Goal: Transaction & Acquisition: Purchase product/service

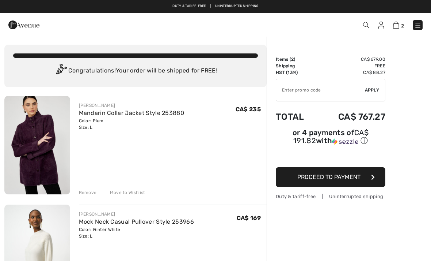
click at [418, 24] on img at bounding box center [417, 25] width 7 height 7
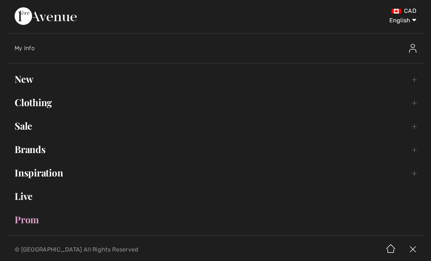
click at [29, 81] on link "New Toggle submenu" at bounding box center [215, 79] width 417 height 16
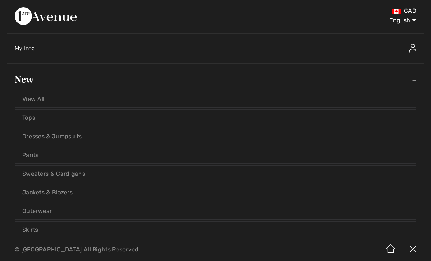
click at [59, 142] on link "Dresses & Jumpsuits" at bounding box center [215, 136] width 401 height 16
click at [62, 139] on link "Dresses & Jumpsuits" at bounding box center [215, 136] width 401 height 16
click at [81, 138] on link "Dresses & Jumpsuits" at bounding box center [215, 136] width 401 height 16
click at [75, 139] on link "Dresses & Jumpsuits" at bounding box center [215, 136] width 401 height 16
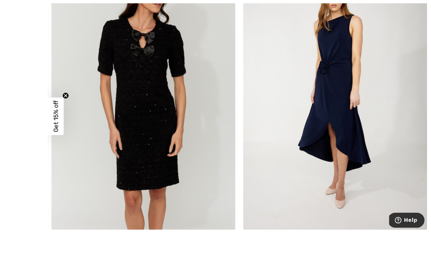
scroll to position [1635, 0]
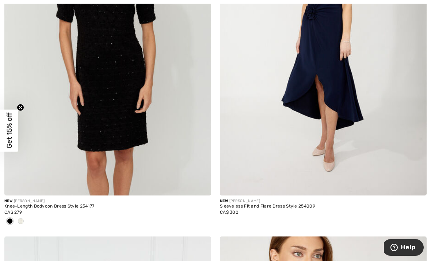
click at [22, 220] on span at bounding box center [21, 221] width 6 height 6
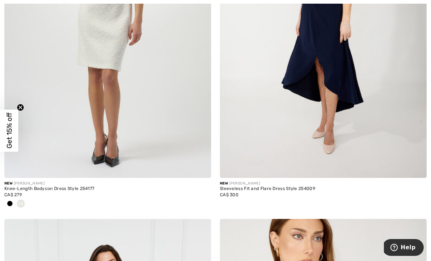
scroll to position [1653, 0]
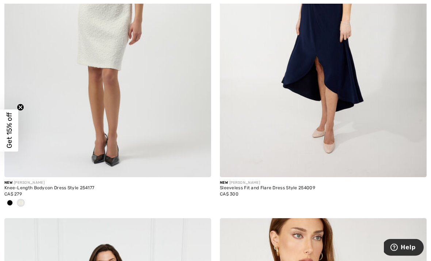
click at [5, 201] on div at bounding box center [9, 203] width 11 height 12
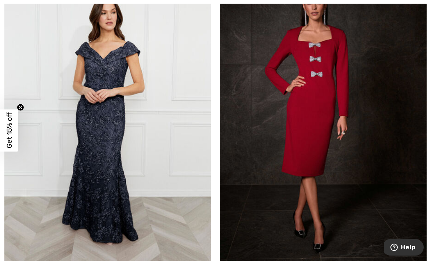
scroll to position [4813, 0]
click at [322, 165] on img at bounding box center [323, 122] width 207 height 310
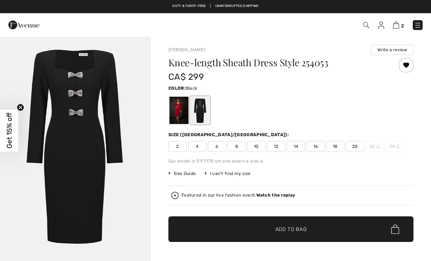
checkbox input "true"
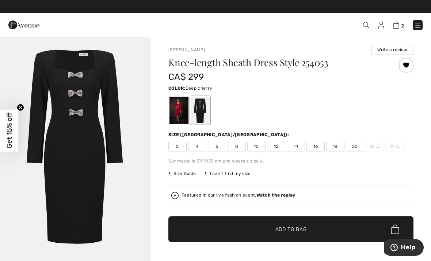
click at [174, 111] on div at bounding box center [179, 109] width 19 height 27
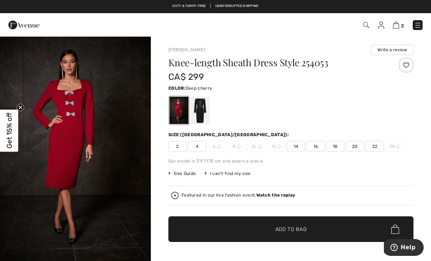
click at [289, 145] on span "14" at bounding box center [296, 146] width 18 height 11
click at [286, 233] on span "✔ Added to Bag Add to Bag" at bounding box center [290, 229] width 245 height 26
click at [201, 108] on div at bounding box center [200, 109] width 19 height 27
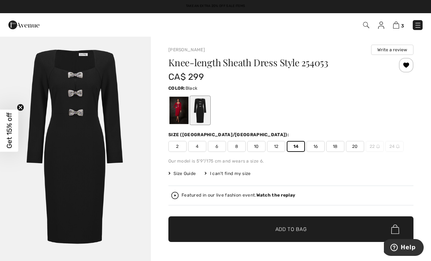
click at [170, 110] on div at bounding box center [179, 109] width 19 height 27
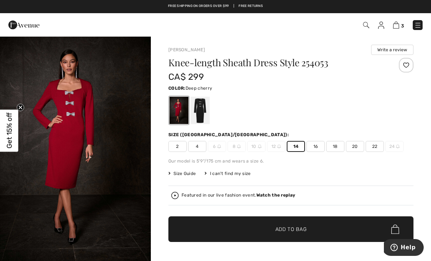
click at [293, 147] on span "14" at bounding box center [296, 146] width 18 height 11
click at [202, 111] on div at bounding box center [200, 109] width 19 height 27
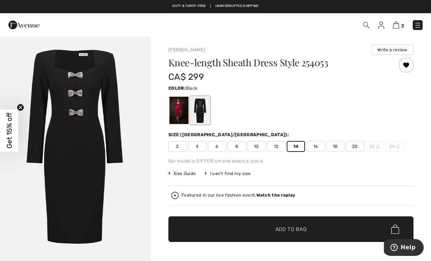
click at [175, 113] on div at bounding box center [179, 109] width 19 height 27
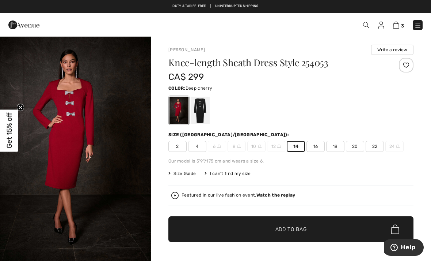
click at [221, 114] on div at bounding box center [290, 110] width 245 height 30
click at [201, 107] on div at bounding box center [200, 109] width 19 height 27
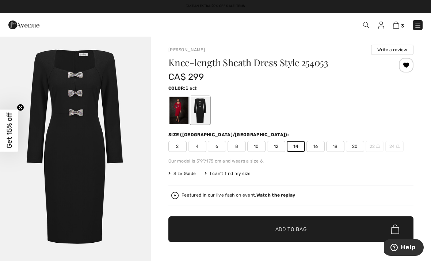
click at [279, 229] on span "Add to Bag" at bounding box center [290, 229] width 31 height 8
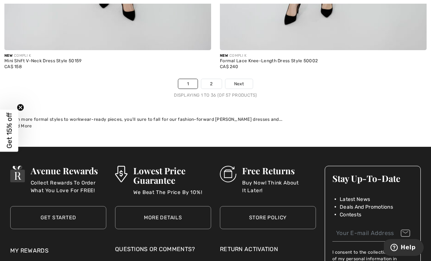
scroll to position [6452, 0]
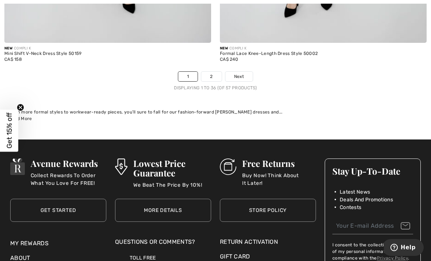
click at [221, 73] on link "2" at bounding box center [211, 76] width 20 height 9
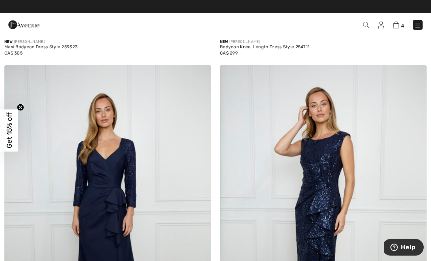
scroll to position [2515, 0]
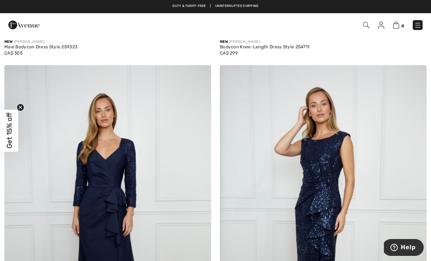
click at [414, 24] on img at bounding box center [417, 25] width 7 height 7
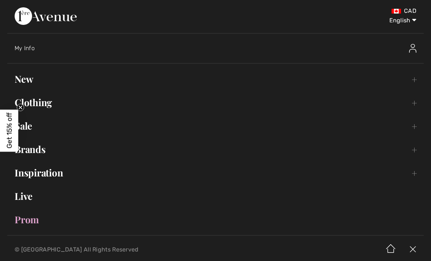
click at [46, 102] on link "Clothing Toggle submenu" at bounding box center [215, 102] width 417 height 16
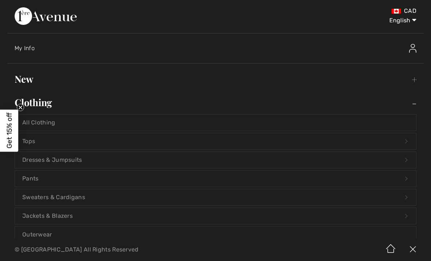
click at [58, 162] on link "Dresses & Jumpsuits Open submenu" at bounding box center [215, 160] width 401 height 16
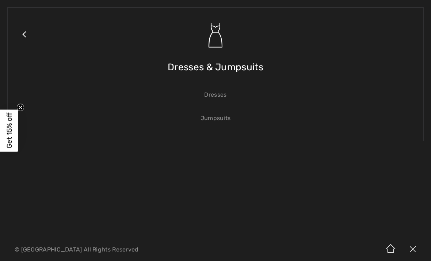
click at [221, 98] on link "Dresses" at bounding box center [215, 95] width 401 height 16
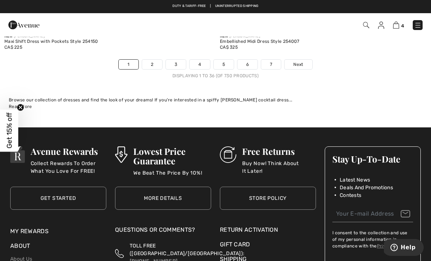
scroll to position [6427, 0]
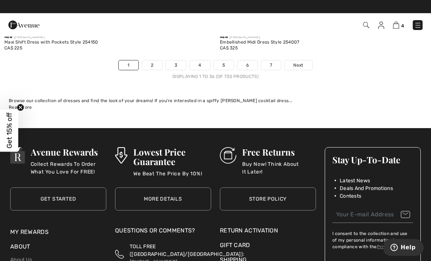
click at [149, 60] on link "2" at bounding box center [152, 64] width 20 height 9
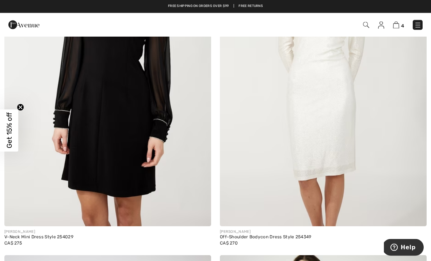
scroll to position [3027, 0]
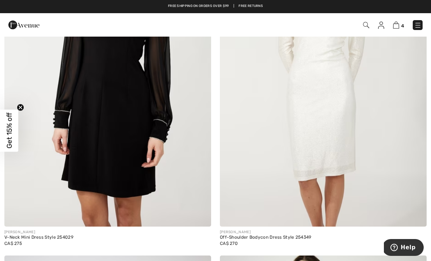
click at [114, 210] on img at bounding box center [107, 71] width 207 height 310
click at [123, 197] on img at bounding box center [107, 71] width 207 height 310
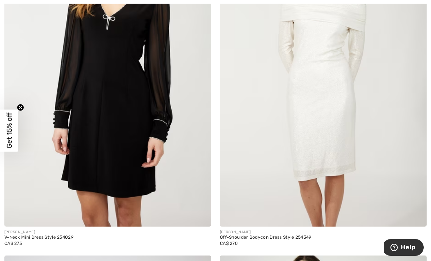
click at [113, 178] on img at bounding box center [107, 71] width 207 height 310
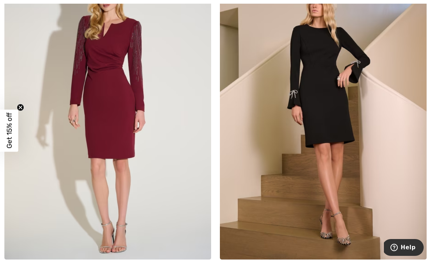
scroll to position [5818, 0]
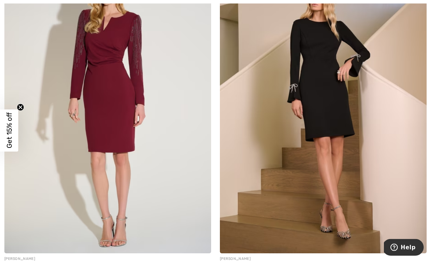
click at [309, 208] on img at bounding box center [323, 98] width 207 height 310
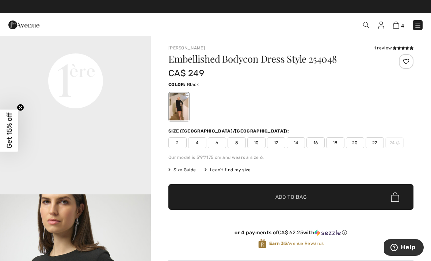
scroll to position [489, 0]
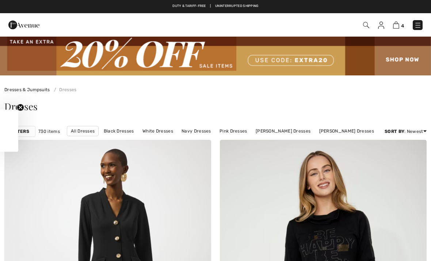
checkbox input "true"
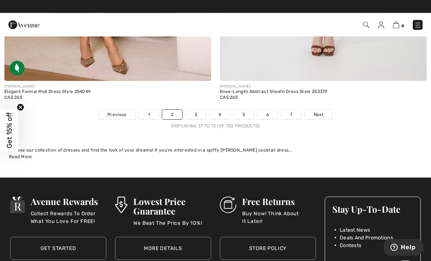
scroll to position [6332, 0]
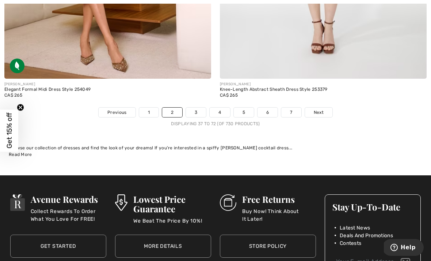
click at [197, 107] on link "3" at bounding box center [196, 111] width 20 height 9
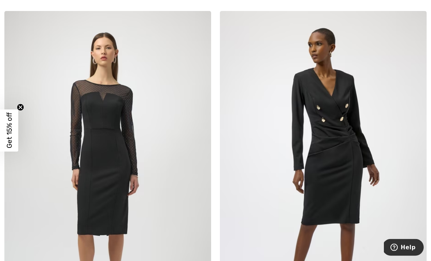
scroll to position [2932, 0]
click at [114, 209] on img at bounding box center [107, 166] width 207 height 310
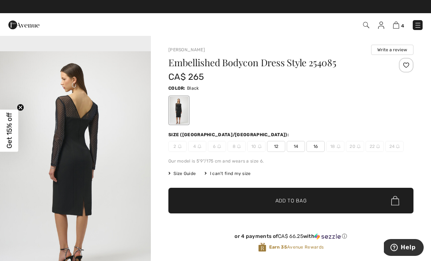
scroll to position [670, 0]
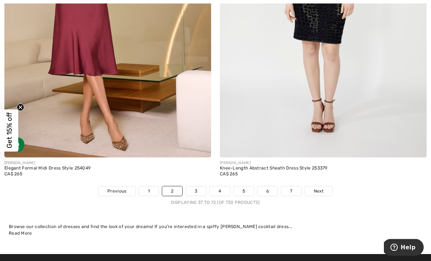
scroll to position [6253, 0]
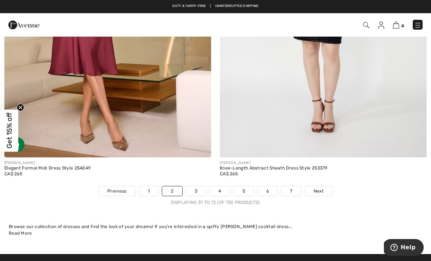
click at [194, 186] on link "3" at bounding box center [196, 190] width 20 height 9
click at [193, 186] on link "3" at bounding box center [196, 190] width 20 height 9
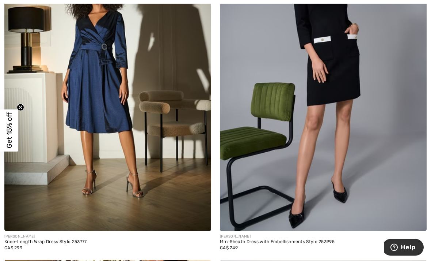
scroll to position [5488, 0]
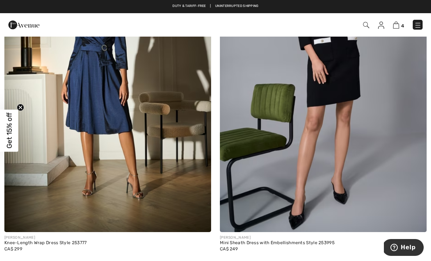
click at [252, 240] on div "Mini Sheath Dress with Embellishments Style 253995" at bounding box center [323, 242] width 207 height 5
click at [274, 225] on img at bounding box center [323, 76] width 207 height 310
click at [253, 200] on img at bounding box center [323, 76] width 207 height 310
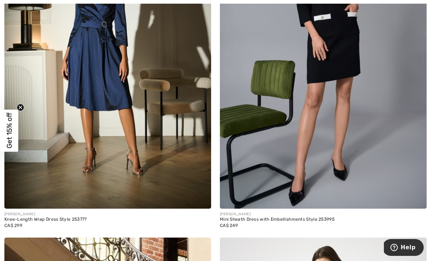
click at [294, 184] on img at bounding box center [323, 53] width 207 height 310
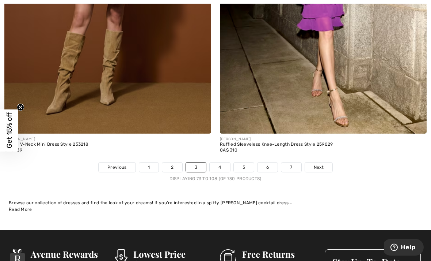
scroll to position [6277, 0]
click at [214, 162] on link "4" at bounding box center [220, 166] width 20 height 9
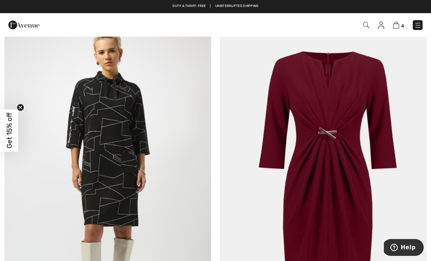
scroll to position [3292, 0]
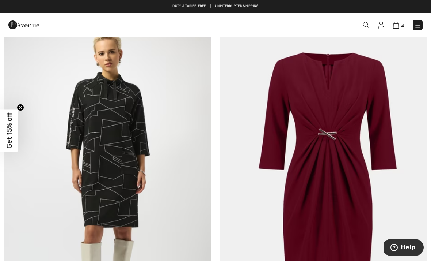
click at [328, 207] on img at bounding box center [323, 181] width 207 height 310
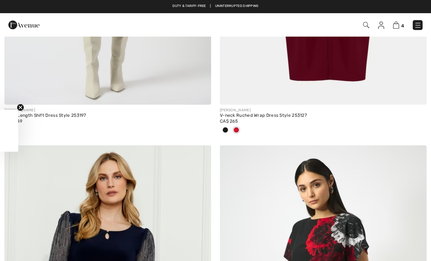
checkbox input "true"
click at [391, 27] on span "4" at bounding box center [304, 25] width 237 height 10
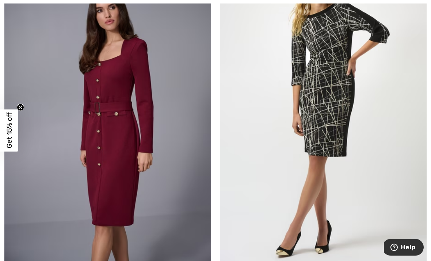
scroll to position [5866, 0]
click at [113, 226] on img at bounding box center [107, 110] width 207 height 310
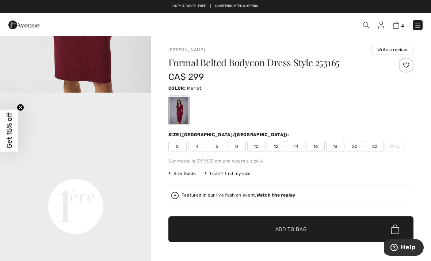
scroll to position [384, 0]
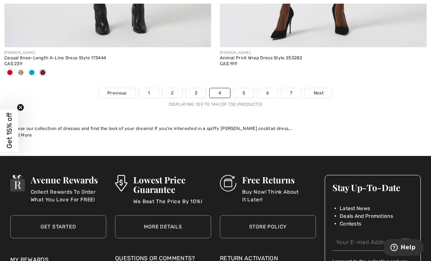
scroll to position [6425, 0]
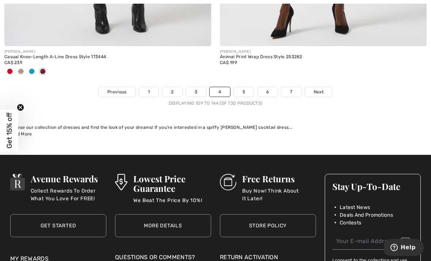
click at [247, 87] on link "5" at bounding box center [244, 91] width 20 height 9
click at [239, 87] on link "5" at bounding box center [244, 91] width 20 height 9
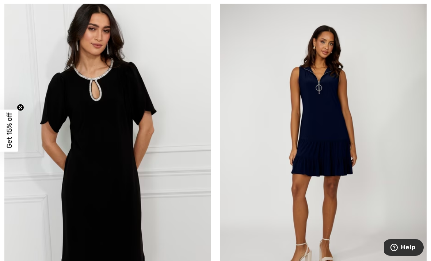
scroll to position [4399, 0]
click at [85, 175] on img at bounding box center [107, 150] width 207 height 310
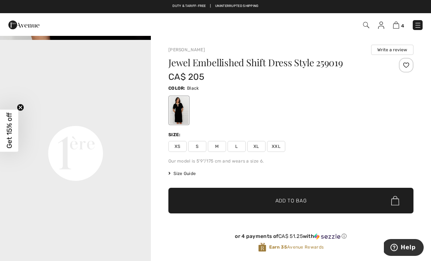
scroll to position [449, 0]
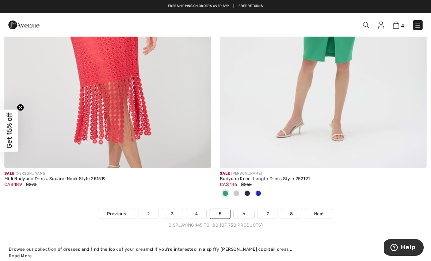
scroll to position [6231, 0]
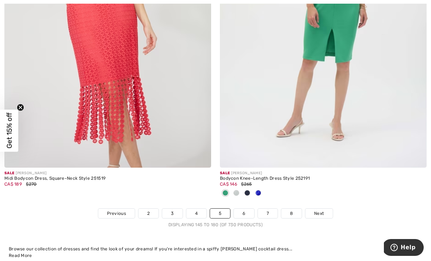
click at [240, 208] on link "6" at bounding box center [244, 212] width 20 height 9
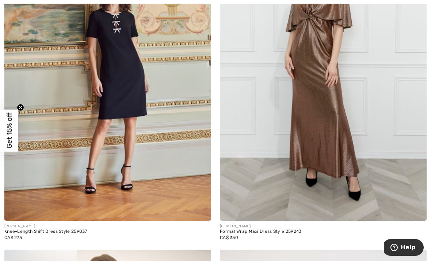
scroll to position [579, 0]
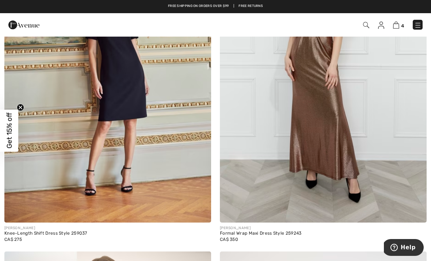
click at [55, 235] on div "Knee-Length Shift Dress Style 259037" at bounding box center [107, 233] width 207 height 5
click at [112, 129] on img at bounding box center [107, 67] width 207 height 310
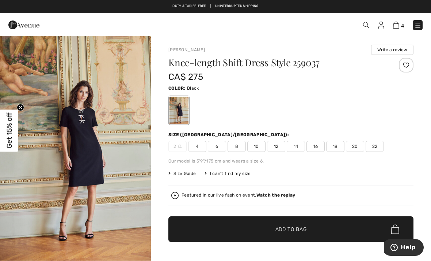
scroll to position [2, 0]
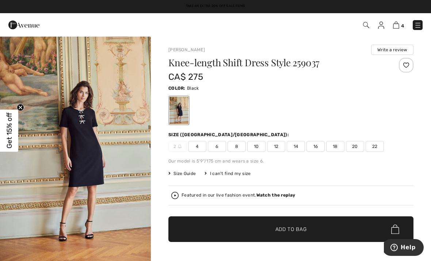
click at [292, 146] on span "14" at bounding box center [296, 146] width 18 height 11
click at [287, 228] on span "Add to Bag" at bounding box center [290, 229] width 31 height 8
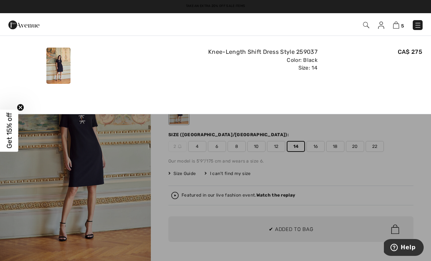
scroll to position [0, 0]
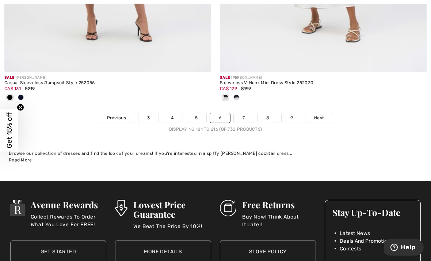
scroll to position [6427, 0]
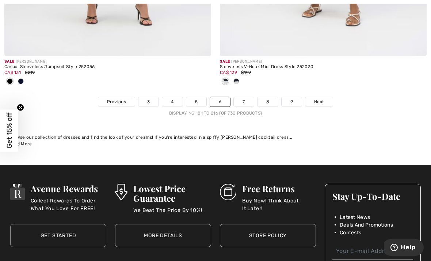
click at [241, 98] on link "7" at bounding box center [244, 101] width 20 height 9
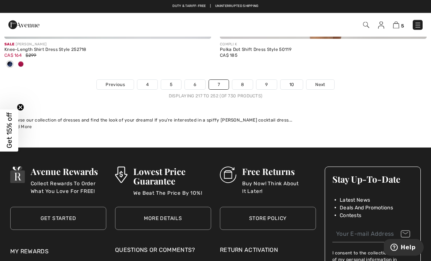
scroll to position [6431, 0]
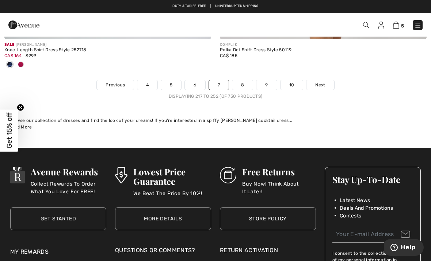
click at [239, 82] on link "8" at bounding box center [242, 84] width 20 height 9
click at [242, 80] on link "8" at bounding box center [242, 84] width 20 height 9
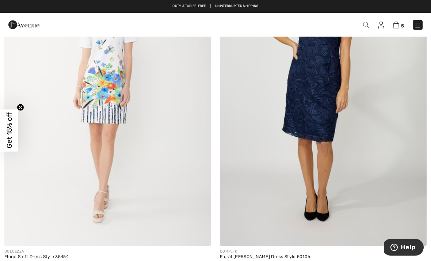
scroll to position [5135, 0]
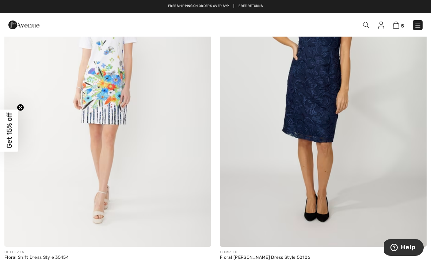
click at [393, 25] on img at bounding box center [396, 25] width 6 height 7
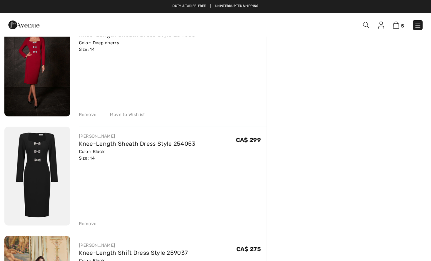
scroll to position [294, 0]
click at [39, 175] on img at bounding box center [37, 176] width 66 height 98
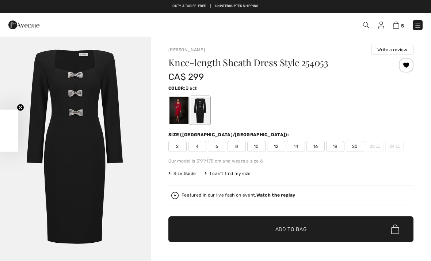
checkbox input "true"
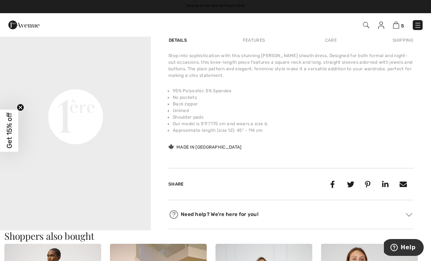
scroll to position [258, 0]
click at [392, 27] on span "5" at bounding box center [304, 25] width 237 height 10
click at [399, 25] on img at bounding box center [396, 25] width 6 height 7
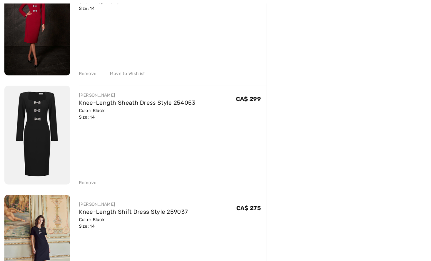
scroll to position [336, 0]
click at [84, 75] on div "Remove" at bounding box center [88, 73] width 18 height 7
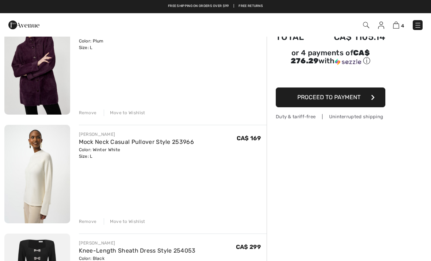
scroll to position [79, 0]
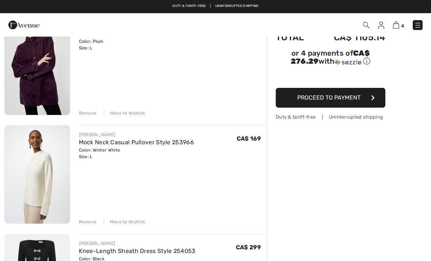
click at [129, 221] on div "Move to Wishlist" at bounding box center [125, 221] width 42 height 7
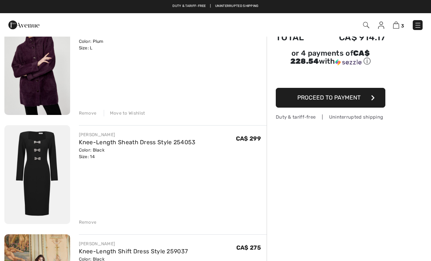
click at [124, 113] on div "Move to Wishlist" at bounding box center [125, 113] width 42 height 7
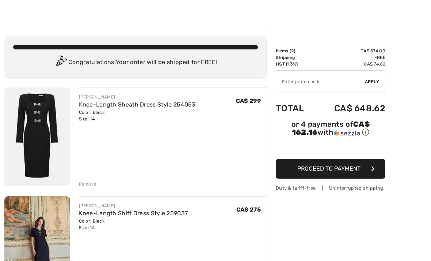
scroll to position [9, 0]
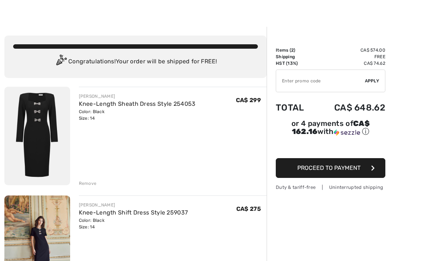
click at [80, 163] on div "JOSEPH RIBKOFF Knee-Length Sheath Dress Style 254053 Color: Black Size: 14 Fina…" at bounding box center [173, 137] width 188 height 100
click at [166, 107] on link "Knee-Length Sheath Dress Style 254053" at bounding box center [137, 103] width 117 height 7
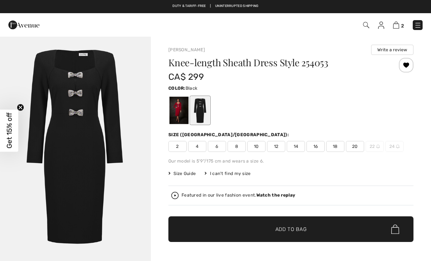
checkbox input "true"
click at [316, 151] on span "16" at bounding box center [316, 146] width 18 height 11
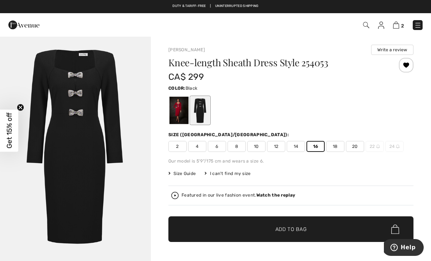
click at [268, 233] on span "✔ Added to Bag Add to Bag" at bounding box center [290, 229] width 245 height 26
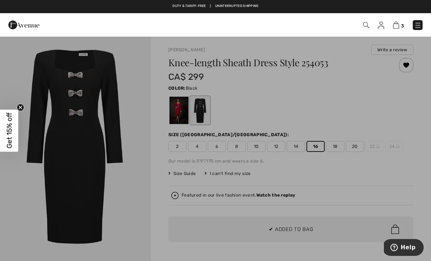
click at [304, 179] on div at bounding box center [215, 130] width 431 height 261
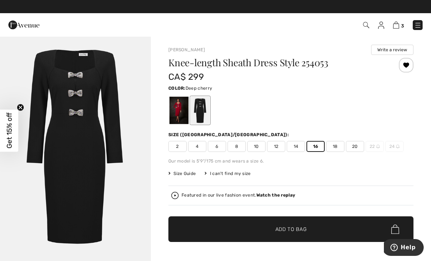
click at [179, 123] on div at bounding box center [179, 109] width 19 height 27
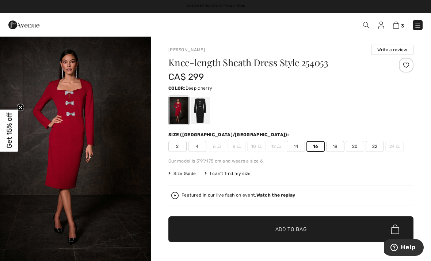
click at [396, 28] on img at bounding box center [396, 25] width 6 height 7
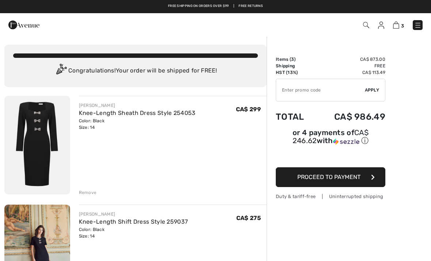
click at [310, 184] on button "Proceed to Payment" at bounding box center [331, 177] width 110 height 20
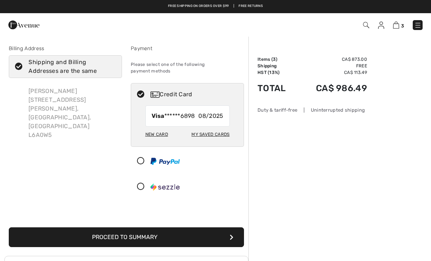
click at [228, 238] on button "Proceed to Summary" at bounding box center [126, 237] width 235 height 20
click at [227, 235] on button "Proceed to Summary" at bounding box center [126, 237] width 235 height 20
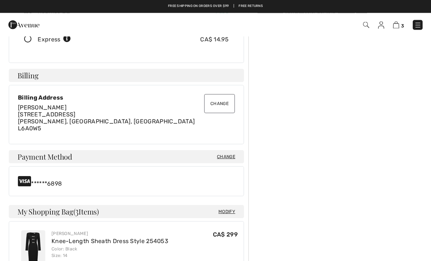
scroll to position [151, 0]
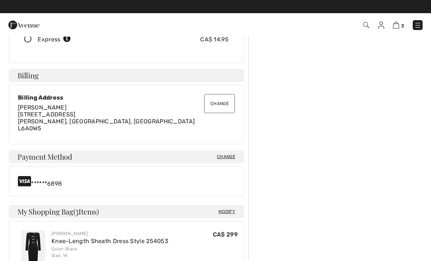
click at [232, 156] on span "Change" at bounding box center [226, 156] width 18 height 7
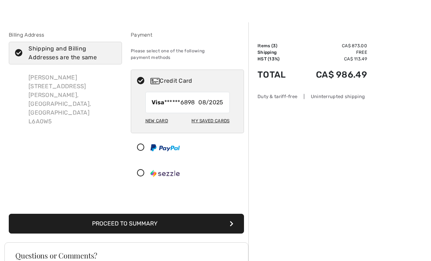
click at [149, 116] on div "New Card" at bounding box center [156, 120] width 23 height 12
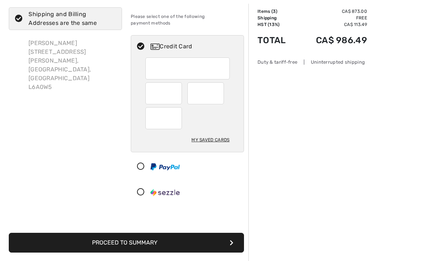
scroll to position [47, 0]
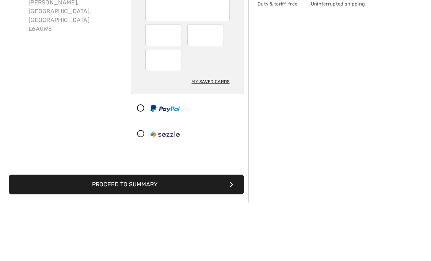
click at [216, 83] on div at bounding box center [205, 94] width 37 height 22
radio input "true"
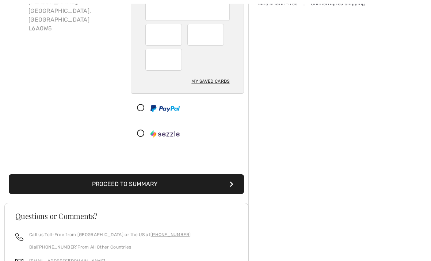
scroll to position [106, 0]
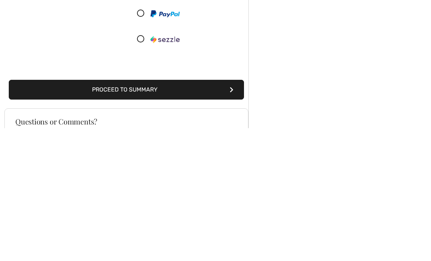
click at [224, 213] on button "Proceed to Summary" at bounding box center [126, 223] width 235 height 20
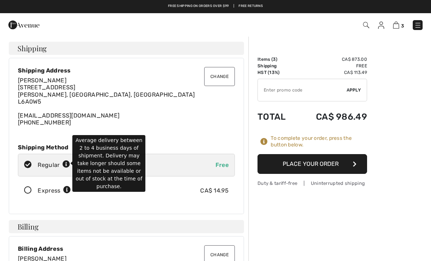
click at [66, 160] on icon at bounding box center [66, 164] width 8 height 8
radio input "true"
click at [9, 151] on div "Change Shipping Address Gemyana Hana 53 Gamla Rd Vaughan, ON, CA L6A0W5 hanange…" at bounding box center [126, 136] width 235 height 156
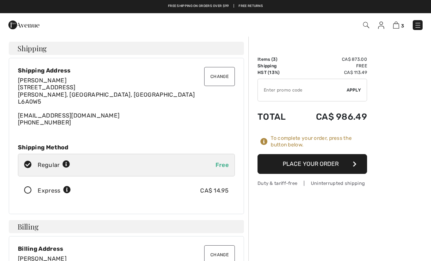
click at [285, 164] on button "Place Your Order" at bounding box center [313, 164] width 110 height 20
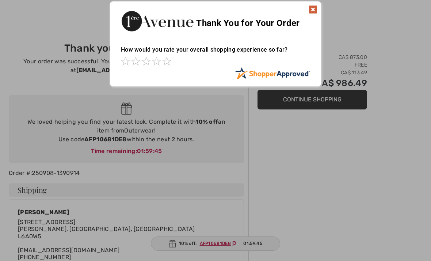
scroll to position [3, 0]
click at [26, 223] on div at bounding box center [215, 130] width 431 height 261
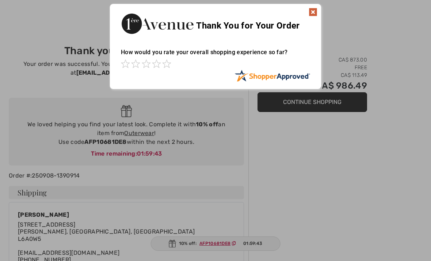
click at [324, 16] on div "Sorry! Something went wrong. Close Thank You for Your Order How would you rate …" at bounding box center [215, 46] width 431 height 93
click at [315, 14] on img at bounding box center [313, 12] width 9 height 9
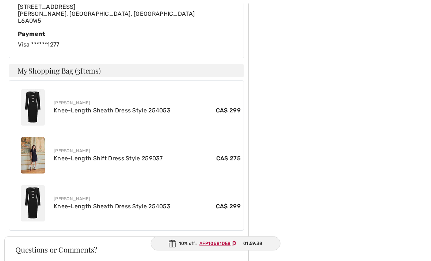
scroll to position [338, 0]
click at [218, 246] on ins "AFP10681DE8" at bounding box center [214, 242] width 31 height 5
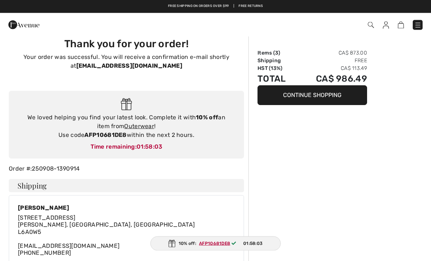
scroll to position [0, 0]
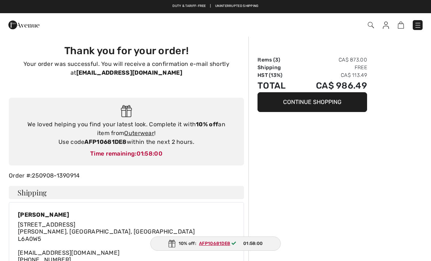
click at [17, 27] on img at bounding box center [23, 25] width 31 height 15
click at [15, 27] on img at bounding box center [23, 25] width 31 height 15
click at [25, 24] on img at bounding box center [23, 25] width 31 height 15
